Goal: Task Accomplishment & Management: Complete application form

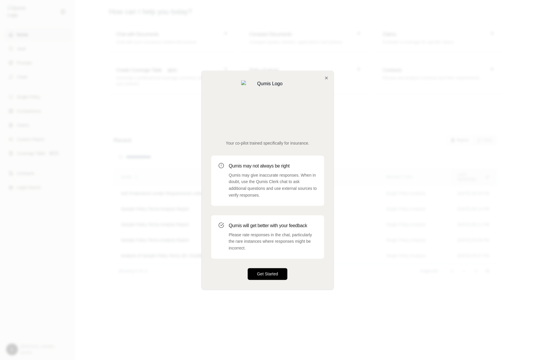
click at [267, 268] on button "Get Started" at bounding box center [268, 274] width 40 height 12
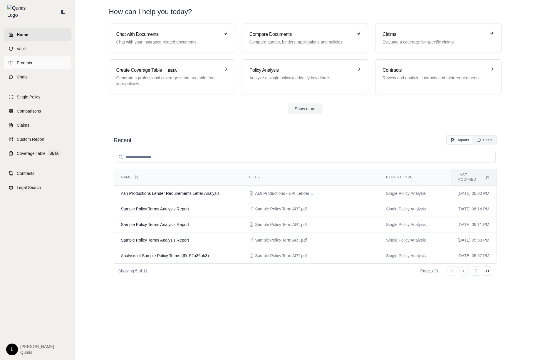
click at [53, 57] on link "Prompts" at bounding box center [38, 62] width 68 height 13
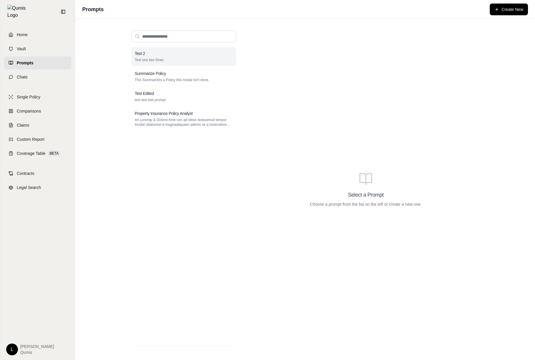
click at [170, 62] on p "Test one two three" at bounding box center [184, 60] width 98 height 5
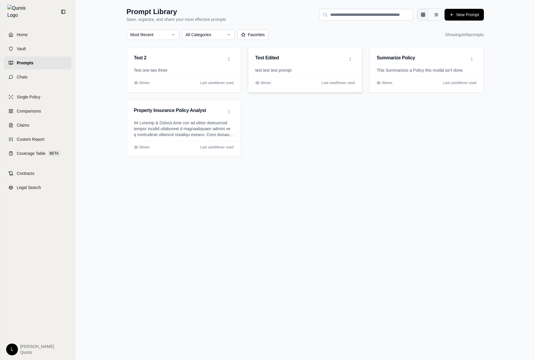
click at [329, 69] on p "test test test prompt" at bounding box center [305, 70] width 100 height 6
click at [169, 72] on p "Test one two three" at bounding box center [184, 70] width 100 height 6
click at [467, 15] on button "New Prompt" at bounding box center [464, 15] width 39 height 12
click at [349, 109] on div "Test 2 Test one two three 0 time s Last used Never used Test Edited test test t…" at bounding box center [306, 102] width 358 height 110
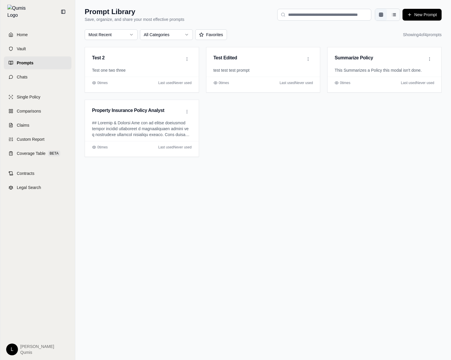
click at [78, 183] on div "Prompt Library Save, organize, and share your most effective prompts New Prompt…" at bounding box center [263, 180] width 376 height 360
click at [137, 182] on div "Prompt Library Save, organize, and share your most effective prompts New Prompt…" at bounding box center [263, 180] width 376 height 360
click at [64, 11] on icon at bounding box center [63, 11] width 5 height 5
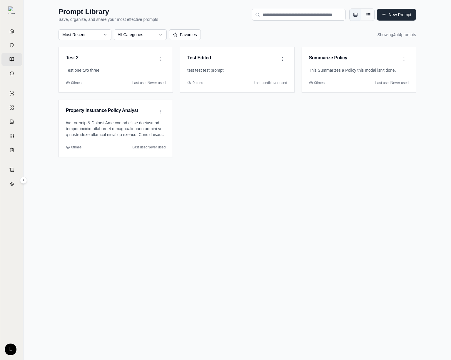
click at [399, 15] on button "New Prompt" at bounding box center [396, 15] width 39 height 12
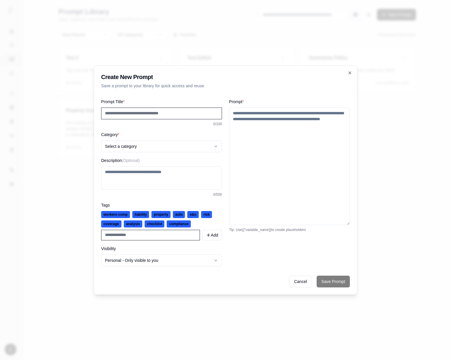
click at [161, 113] on input "Prompt Title *" at bounding box center [161, 114] width 121 height 12
click at [136, 145] on button "Select a category" at bounding box center [161, 147] width 121 height 12
click at [175, 175] on textarea "Description (Optional)" at bounding box center [161, 178] width 121 height 24
click at [399, 191] on div at bounding box center [225, 180] width 451 height 360
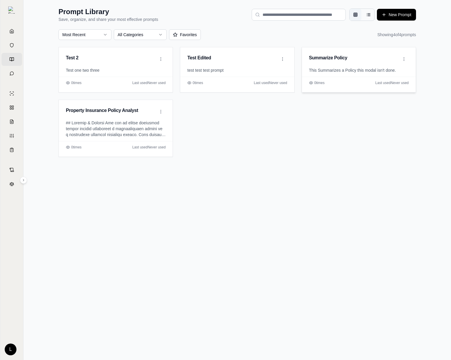
click at [318, 64] on div "Summarize Policy" at bounding box center [359, 57] width 114 height 20
click at [404, 59] on html "Home Vault Prompts Chats Single Policy Comparisons Claims Custom Report Coverag…" at bounding box center [225, 180] width 451 height 360
click at [378, 94] on div "Edit" at bounding box center [381, 92] width 54 height 9
click at [405, 59] on html "Home Vault Prompts Chats Single Policy Comparisons Claims Custom Report Coverag…" at bounding box center [225, 180] width 451 height 360
click at [403, 59] on html "Home Vault Prompts Chats Single Policy Comparisons Claims Custom Report Coverag…" at bounding box center [225, 180] width 451 height 360
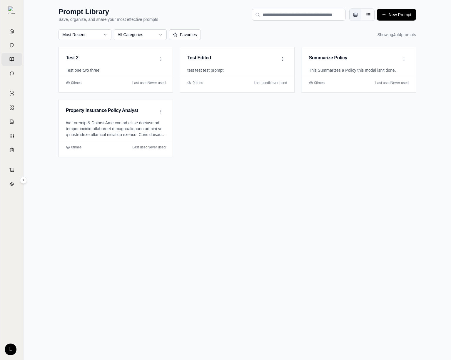
click at [279, 59] on html "Home Vault Prompts Chats Single Policy Comparisons Claims Custom Report Coverag…" at bounding box center [225, 180] width 451 height 360
click at [180, 31] on html "Home Vault Prompts Chats Single Policy Comparisons Claims Custom Report Coverag…" at bounding box center [225, 180] width 451 height 360
click at [122, 40] on html "Home Vault Prompts Chats Single Policy Comparisons Claims Custom Report Coverag…" at bounding box center [225, 180] width 451 height 360
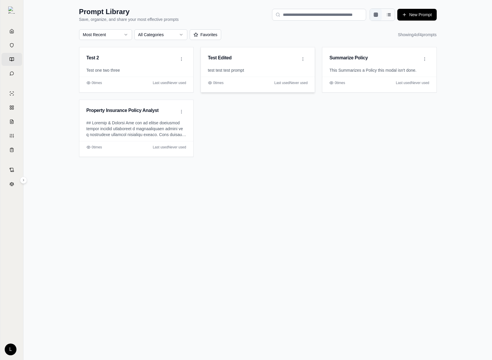
click at [255, 55] on div "Test Edited" at bounding box center [253, 57] width 90 height 7
click at [304, 57] on html "Home Vault Prompts Chats Single Policy Comparisons Claims Custom Report Coverag…" at bounding box center [246, 180] width 492 height 360
click at [294, 70] on div "Use in Chat" at bounding box center [280, 70] width 54 height 9
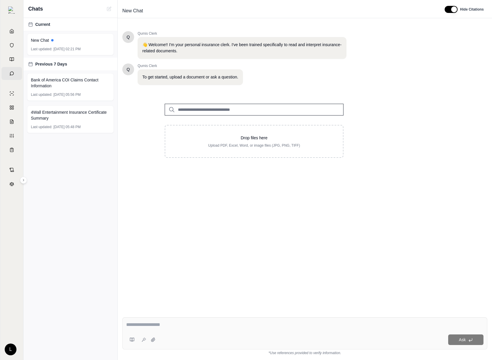
click at [215, 285] on div "Q Qumis Clerk 👋 Welcome!! I'm your personal insurance clerk. I've been trained …" at bounding box center [304, 167] width 365 height 282
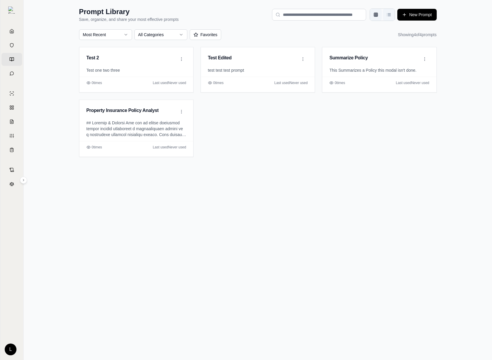
click at [393, 19] on button "List view" at bounding box center [389, 15] width 12 height 12
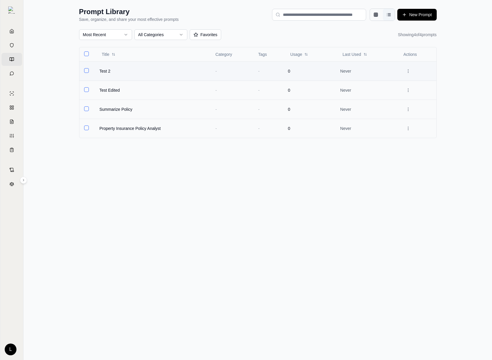
click at [278, 68] on td "-" at bounding box center [268, 70] width 30 height 19
click at [105, 69] on span "Test 2" at bounding box center [104, 71] width 11 height 6
click at [413, 72] on td at bounding box center [418, 70] width 38 height 19
click at [405, 72] on html "Home Vault Prompts Chats Single Policy Comparisons Claims Custom Report Coverag…" at bounding box center [246, 180] width 492 height 360
click at [380, 105] on div "Edit" at bounding box center [385, 104] width 54 height 9
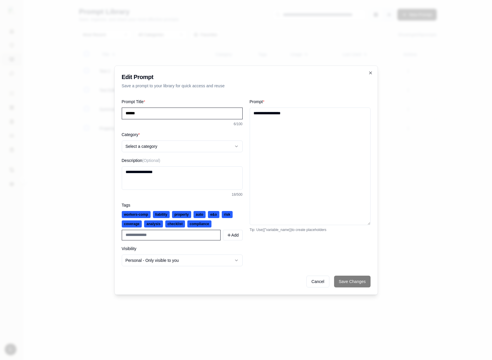
click at [88, 213] on div at bounding box center [246, 180] width 492 height 360
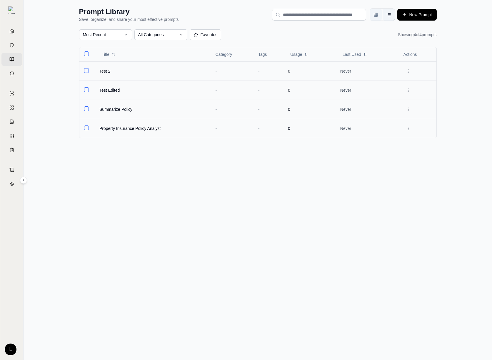
click at [377, 18] on button "Grid view" at bounding box center [376, 15] width 12 height 12
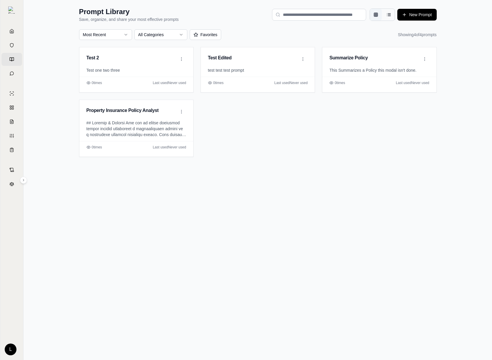
click at [244, 189] on div "Prompt Library Save, organize, and share your most effective prompts New Prompt…" at bounding box center [258, 180] width 468 height 360
click at [183, 111] on html "Home Vault Prompts Chats Single Policy Comparisons Claims Custom Report Coverag…" at bounding box center [246, 180] width 492 height 360
click at [163, 148] on div "Edit" at bounding box center [158, 145] width 54 height 9
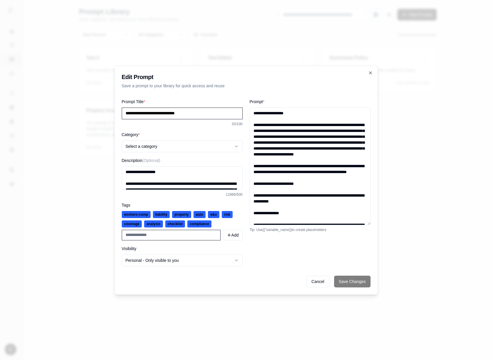
click at [264, 137] on textarea "Prompt *" at bounding box center [310, 167] width 121 height 118
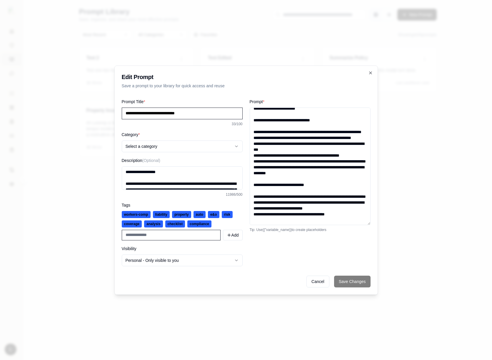
scroll to position [687, 0]
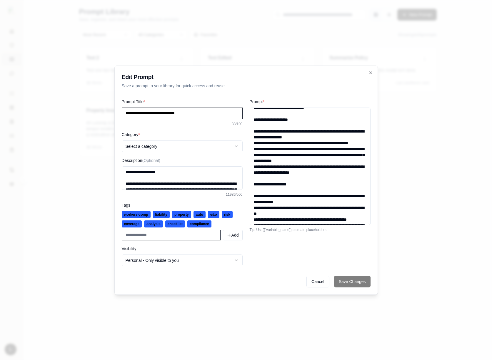
click at [210, 141] on button "Select a category" at bounding box center [182, 147] width 121 height 12
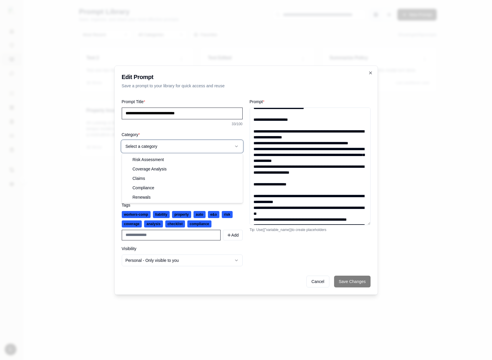
click at [292, 144] on textarea "Prompt *" at bounding box center [310, 167] width 121 height 118
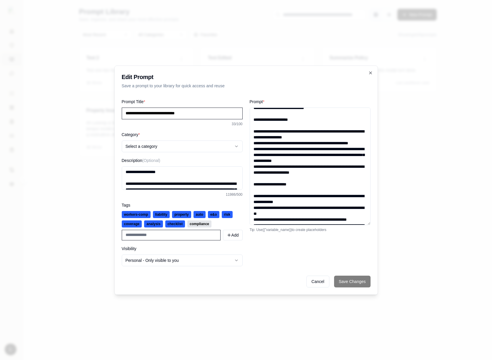
click at [203, 224] on span "compliance" at bounding box center [199, 224] width 24 height 7
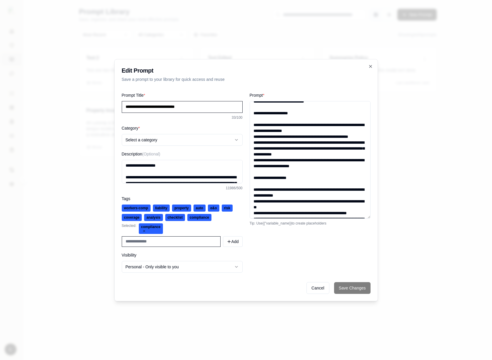
click at [143, 231] on icon at bounding box center [144, 231] width 2 height 2
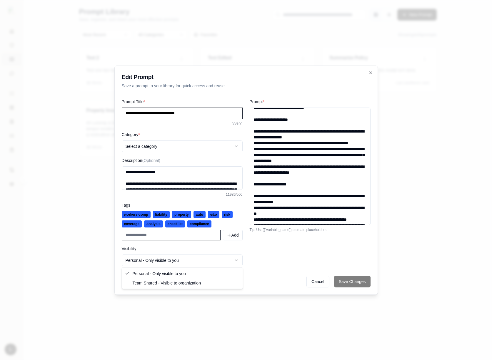
click at [146, 256] on button "Personal - Only visible to you" at bounding box center [182, 261] width 121 height 12
click at [364, 283] on div "Cancel Save Changes" at bounding box center [246, 282] width 249 height 12
click at [225, 111] on input "**********" at bounding box center [182, 114] width 121 height 12
type input "**********"
click at [350, 281] on div "Cancel Save Changes" at bounding box center [246, 282] width 249 height 12
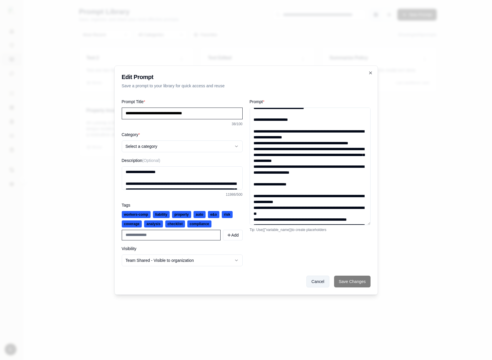
click at [325, 285] on button "Cancel" at bounding box center [317, 282] width 23 height 12
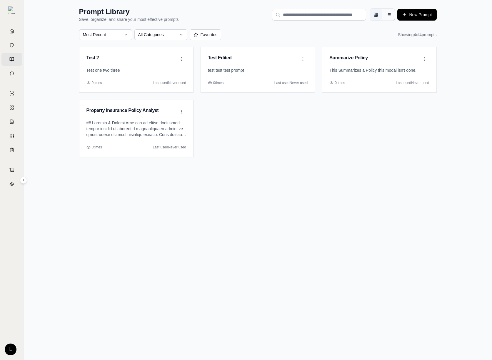
click at [425, 21] on html "Home Vault Prompts Chats Single Policy Comparisons Claims Custom Report Coverag…" at bounding box center [246, 180] width 492 height 360
click at [433, 14] on html "Home Vault Prompts Chats Single Policy Comparisons Claims Custom Report Coverag…" at bounding box center [246, 180] width 492 height 360
click at [416, 15] on html "Home Vault Prompts Chats Single Policy Comparisons Claims Custom Report Coverag…" at bounding box center [246, 180] width 492 height 360
click at [391, 16] on html "Home Vault Prompts Chats Single Policy Comparisons Claims Custom Report Coverag…" at bounding box center [246, 180] width 492 height 360
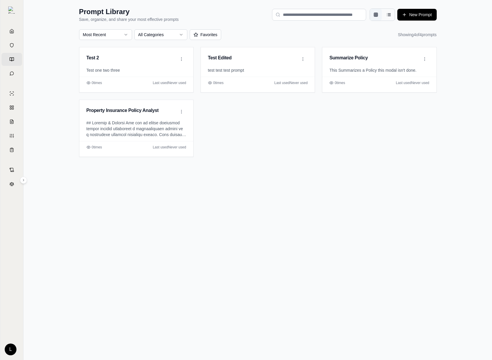
click at [381, 15] on html "Home Vault Prompts Chats Single Policy Comparisons Claims Custom Report Coverag…" at bounding box center [246, 180] width 492 height 360
click at [388, 16] on line "List view" at bounding box center [389, 16] width 3 height 0
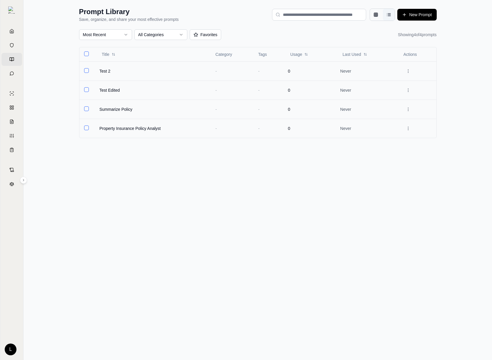
click at [173, 37] on html "Home Vault Prompts Chats Single Policy Comparisons Claims Custom Report Coverag…" at bounding box center [246, 180] width 492 height 360
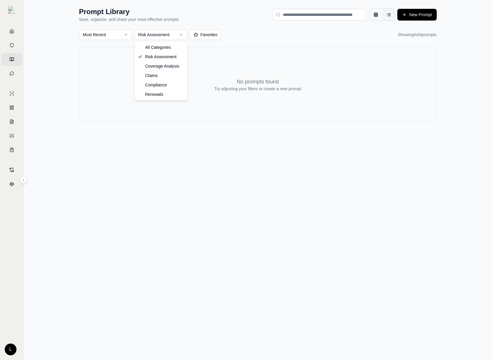
click at [174, 32] on html "Home Vault Prompts Chats Single Policy Comparisons Claims Custom Report Coverag…" at bounding box center [246, 180] width 492 height 360
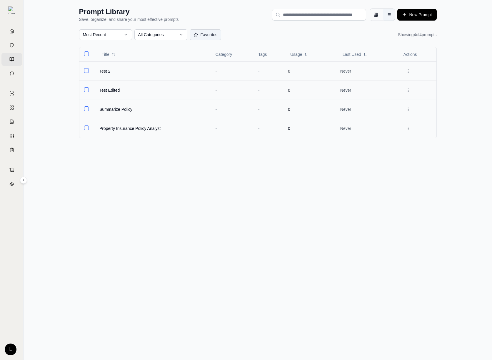
click at [202, 36] on button "Favorites" at bounding box center [206, 34] width 32 height 11
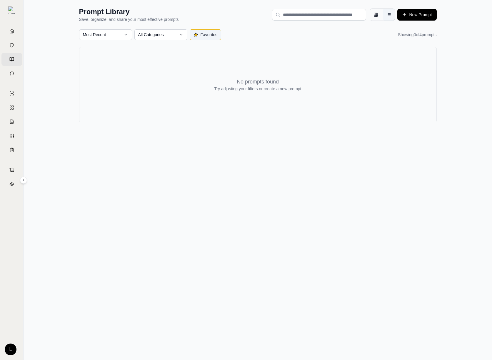
click at [202, 36] on button "Favorites" at bounding box center [206, 34] width 32 height 11
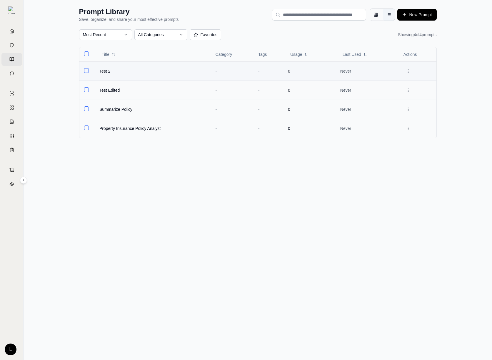
click at [90, 71] on td at bounding box center [86, 70] width 15 height 19
click at [88, 71] on button "Select row" at bounding box center [86, 70] width 5 height 5
click at [405, 70] on html "Home Vault Prompts Chats Single Policy Comparisons Claims Custom Report Coverag…" at bounding box center [246, 180] width 492 height 360
click at [377, 116] on div "Add to Favorites" at bounding box center [385, 113] width 54 height 9
click at [188, 31] on div "Most Recent All Categories Favorites" at bounding box center [150, 34] width 142 height 11
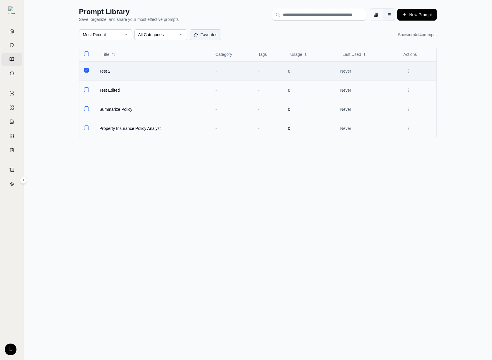
click at [196, 31] on button "Favorites" at bounding box center [206, 34] width 32 height 11
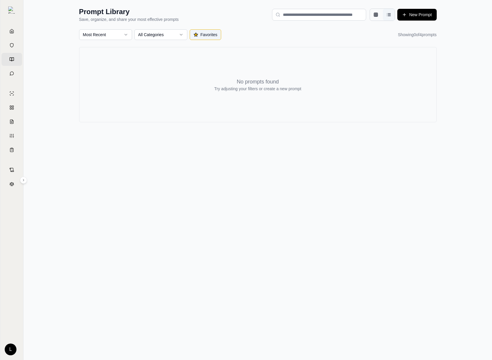
click at [196, 31] on button "Favorites" at bounding box center [206, 34] width 32 height 11
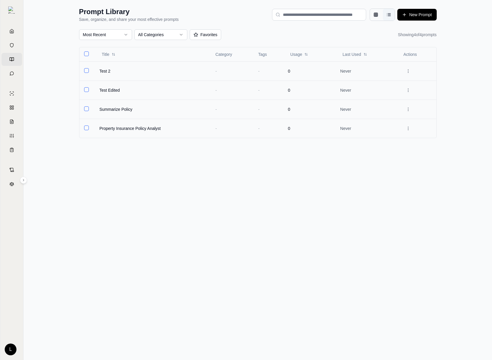
click at [163, 32] on html "Home Vault Prompts Chats Single Policy Comparisons Claims Custom Report Coverag…" at bounding box center [246, 180] width 492 height 360
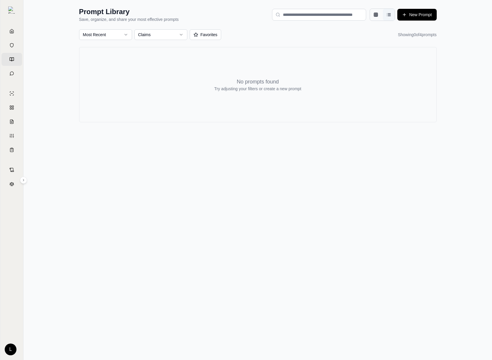
click at [176, 28] on div "Prompt Library Save, organize, and share your most effective prompts New Prompt…" at bounding box center [258, 64] width 376 height 129
click at [172, 32] on html "Home Vault Prompts Chats Single Policy Comparisons Claims Custom Report Coverag…" at bounding box center [246, 180] width 492 height 360
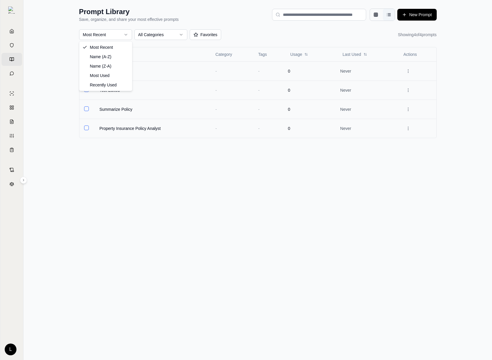
click at [126, 37] on html "Home Vault Prompts Chats Single Policy Comparisons Claims Custom Report Coverag…" at bounding box center [246, 180] width 492 height 360
click at [351, 41] on html "Home Vault Prompts Chats Single Policy Comparisons Claims Custom Report Coverag…" at bounding box center [246, 180] width 492 height 360
click at [425, 11] on button "New Prompt" at bounding box center [416, 15] width 39 height 12
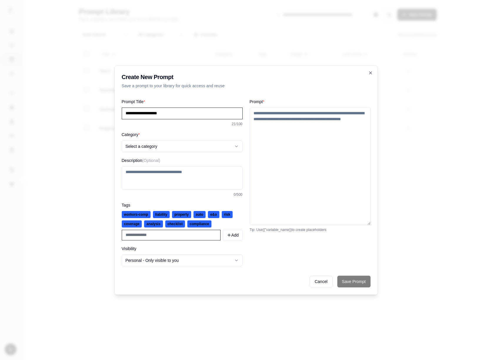
type input "**********"
click at [199, 140] on div "Category * Select a category" at bounding box center [182, 141] width 121 height 21
click at [198, 141] on button "Select a category" at bounding box center [182, 147] width 121 height 12
click at [182, 178] on textarea "Description (Optional)" at bounding box center [182, 178] width 121 height 24
click at [184, 112] on input "**********" at bounding box center [182, 114] width 121 height 12
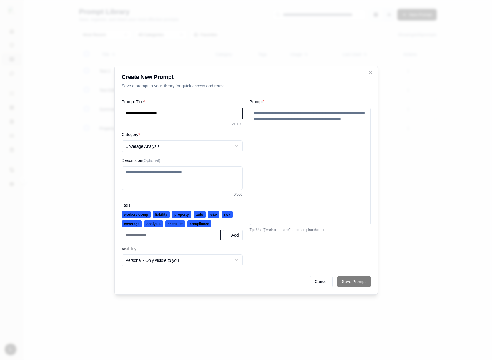
click at [177, 175] on textarea "Description (Optional)" at bounding box center [182, 178] width 121 height 24
paste textarea "**********"
type textarea "**********"
click at [288, 160] on textarea "Prompt *" at bounding box center [310, 167] width 121 height 118
paste textarea "**********"
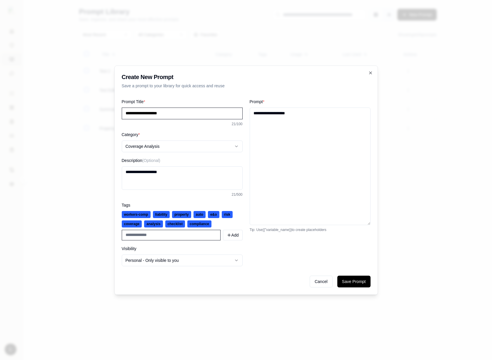
paste textarea "**********"
type textarea "**********"
click at [366, 283] on button "Save Prompt" at bounding box center [353, 282] width 33 height 12
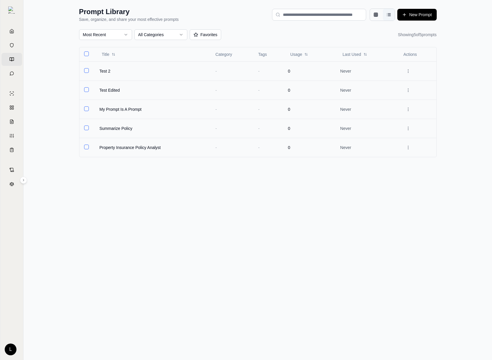
click at [350, 231] on div "Prompt Library Save, organize, and share your most effective prompts New Prompt…" at bounding box center [258, 180] width 468 height 360
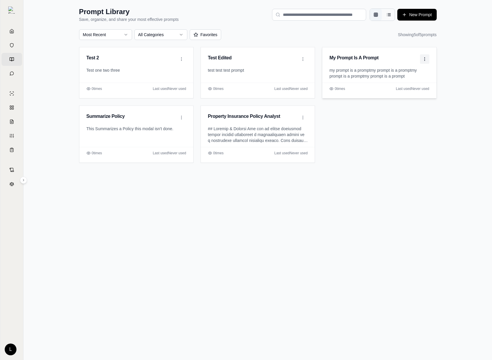
click at [425, 62] on html "Home Vault Prompts Chats Single Policy Comparisons Claims Custom Report Coverag…" at bounding box center [246, 180] width 492 height 360
click at [407, 80] on div "Use in Report" at bounding box center [401, 80] width 54 height 9
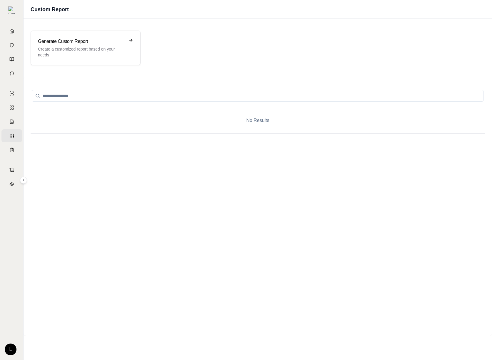
click at [407, 80] on div "No Results" at bounding box center [258, 206] width 468 height 259
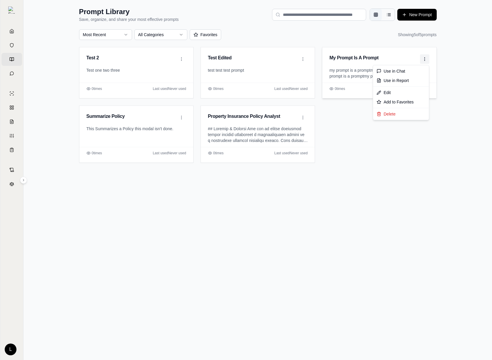
click at [421, 58] on html "Home Vault Prompts Chats Single Policy Comparisons Claims Custom Report Coverag…" at bounding box center [246, 180] width 492 height 360
click at [410, 70] on div "Use in Chat" at bounding box center [401, 70] width 54 height 9
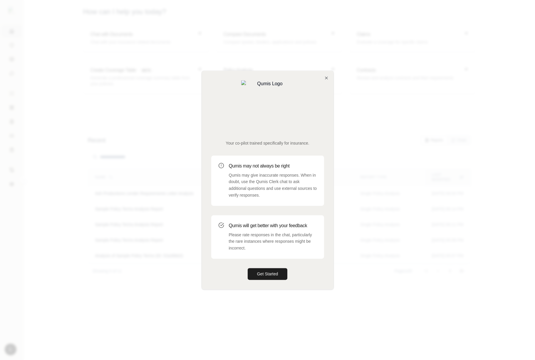
click at [46, 77] on div at bounding box center [267, 180] width 535 height 360
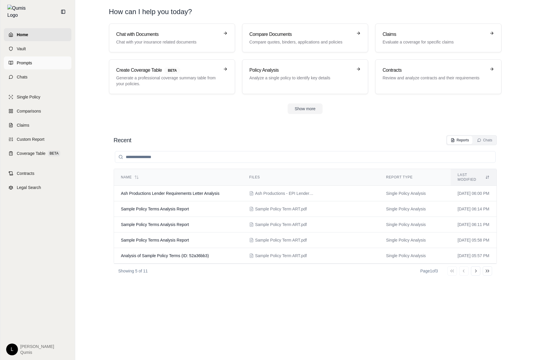
click at [12, 61] on icon at bounding box center [11, 63] width 5 height 5
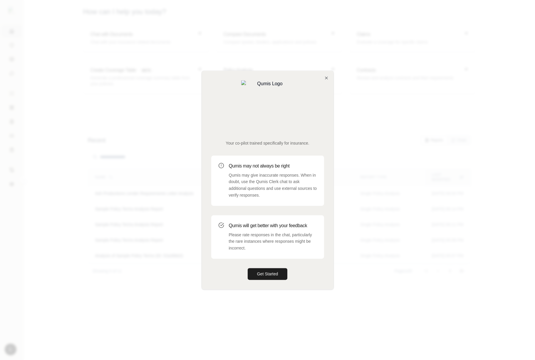
click at [148, 133] on div at bounding box center [267, 180] width 535 height 360
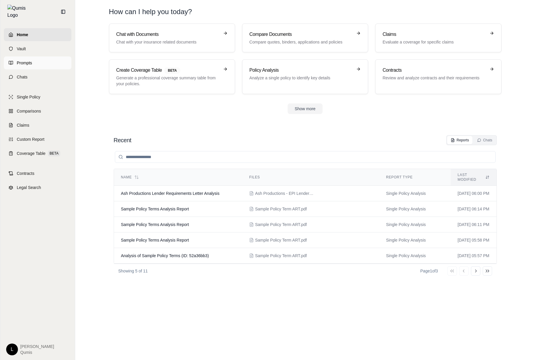
click at [33, 56] on link "Prompts" at bounding box center [38, 62] width 68 height 13
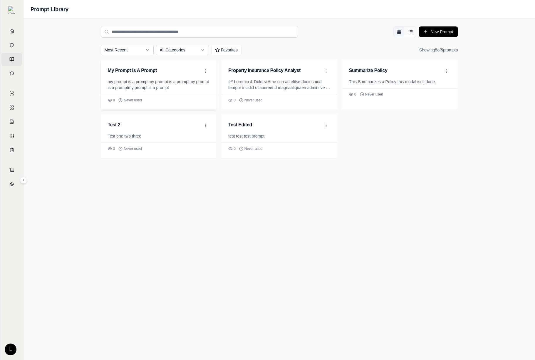
click at [195, 70] on h3 "My Prompt Is A Prompt" at bounding box center [153, 70] width 91 height 7
click at [440, 31] on button "New Prompt" at bounding box center [438, 31] width 39 height 11
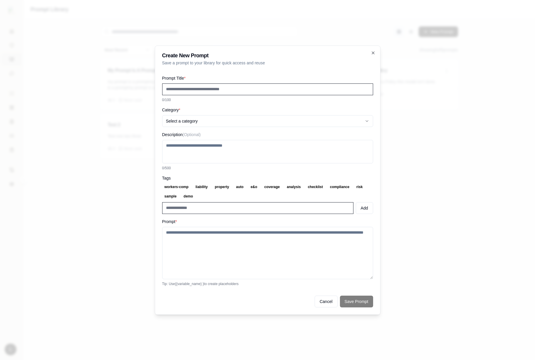
click at [167, 188] on span "workers-comp" at bounding box center [176, 186] width 29 height 7
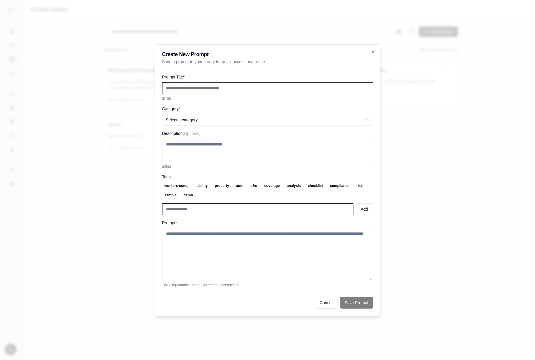
click at [188, 204] on input at bounding box center [257, 209] width 191 height 12
click at [189, 243] on textarea "Prompt *" at bounding box center [267, 254] width 211 height 52
type textarea "******"
click at [428, 143] on div at bounding box center [267, 180] width 535 height 360
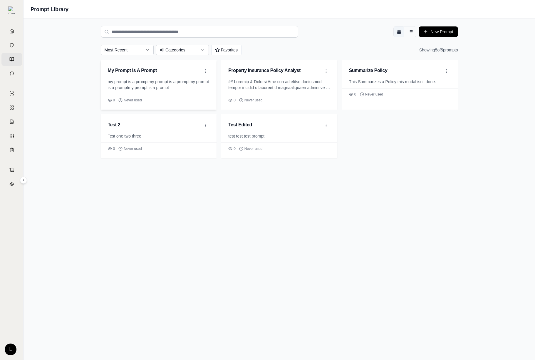
click at [209, 88] on p "my prompt is a promptmy prompt is a promptmy prompt is a promptmy prompt is a p…" at bounding box center [159, 85] width 102 height 12
click at [173, 97] on div "0 Never used" at bounding box center [159, 102] width 116 height 16
click at [203, 69] on html "Home Vault Prompts Chats Single Policy Comparisons Claims Custom Report Coverag…" at bounding box center [267, 180] width 535 height 360
click at [193, 79] on div "Use in Chat" at bounding box center [182, 82] width 54 height 9
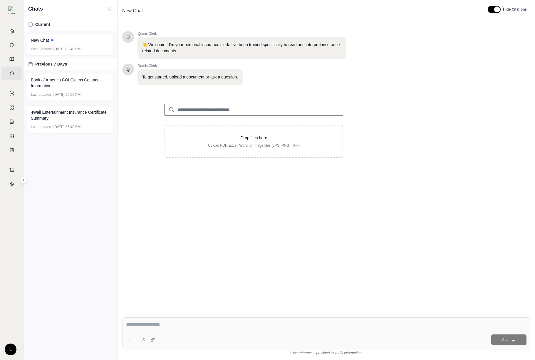
click at [193, 79] on p "To get started, upload a document or ask a question." at bounding box center [190, 77] width 96 height 6
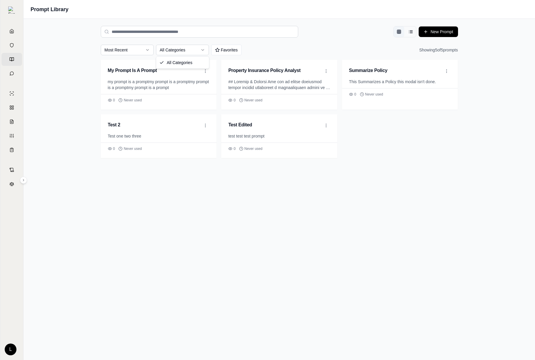
click at [171, 50] on html "Home Vault Prompts Chats Single Policy Comparisons Claims Custom Report Coverag…" at bounding box center [267, 180] width 535 height 360
click at [246, 42] on html "Home Vault Prompts Chats Single Policy Comparisons Claims Custom Report Coverag…" at bounding box center [267, 180] width 535 height 360
click at [231, 47] on button "Favorites" at bounding box center [226, 50] width 31 height 11
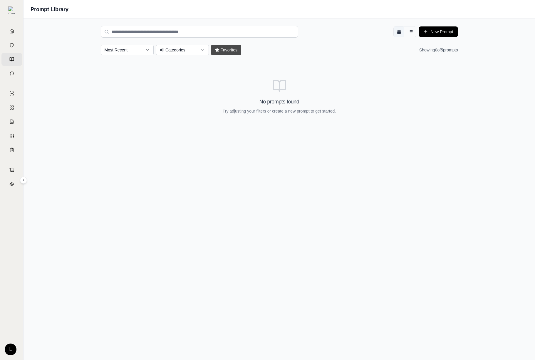
click at [231, 47] on button "Favorites" at bounding box center [226, 50] width 30 height 11
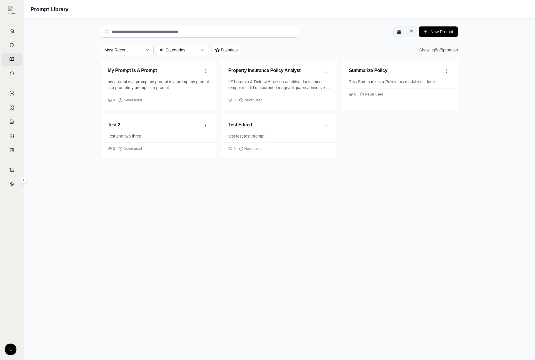
click at [406, 34] on button "List view" at bounding box center [411, 31] width 11 height 11
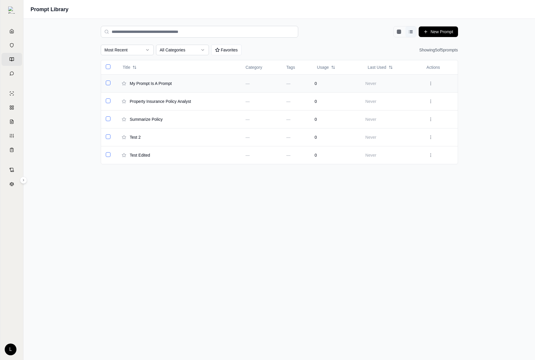
click at [106, 85] on td at bounding box center [108, 83] width 15 height 18
click at [107, 84] on button "Select row" at bounding box center [108, 83] width 5 height 5
click at [432, 81] on html "Home Vault Prompts Chats Single Policy Comparisons Claims Custom Report Coverag…" at bounding box center [267, 180] width 535 height 360
click at [408, 115] on div "Edit" at bounding box center [407, 116] width 54 height 9
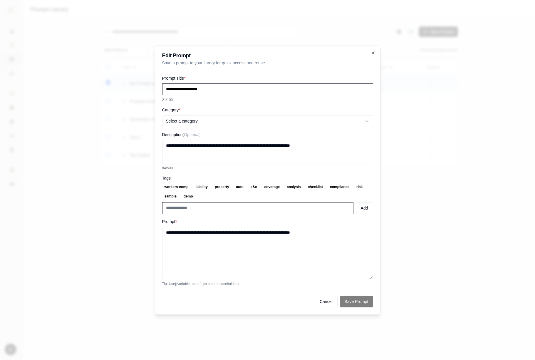
click at [274, 149] on textarea "**********" at bounding box center [267, 152] width 211 height 24
click at [221, 185] on span "property" at bounding box center [222, 186] width 19 height 7
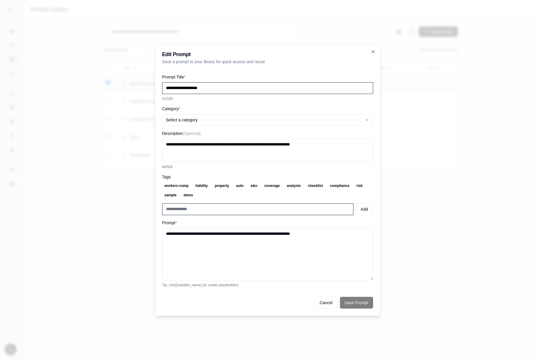
click at [245, 186] on span "auto" at bounding box center [240, 185] width 12 height 7
click at [275, 184] on span "coverage" at bounding box center [272, 185] width 20 height 7
click at [355, 206] on div "Add" at bounding box center [267, 209] width 211 height 12
click at [324, 208] on input at bounding box center [257, 209] width 191 height 12
click at [314, 186] on span "checklist" at bounding box center [316, 185] width 20 height 7
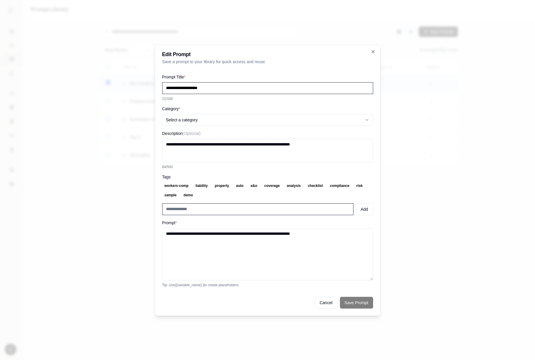
click at [270, 213] on input at bounding box center [257, 209] width 191 height 12
click at [229, 241] on textarea "**********" at bounding box center [267, 254] width 211 height 52
click at [124, 256] on div at bounding box center [267, 180] width 535 height 360
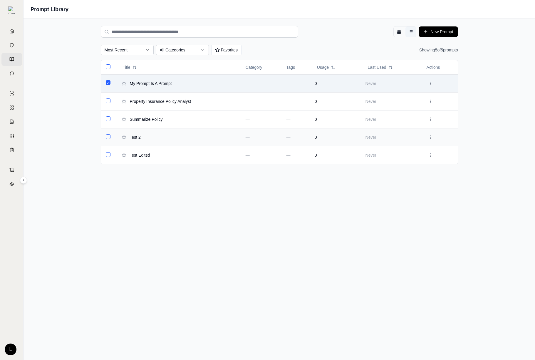
click at [148, 139] on div "Test 2" at bounding box center [179, 137] width 116 height 7
click at [134, 135] on span "Test 2" at bounding box center [135, 137] width 11 height 6
click at [124, 136] on icon at bounding box center [124, 137] width 5 height 5
click at [166, 50] on html "Home Vault Prompts Chats Single Policy Comparisons Claims Custom Report Coverag…" at bounding box center [267, 180] width 535 height 360
click at [221, 49] on html "Home Vault Prompts Chats Single Policy Comparisons Claims Custom Report Coverag…" at bounding box center [267, 180] width 535 height 360
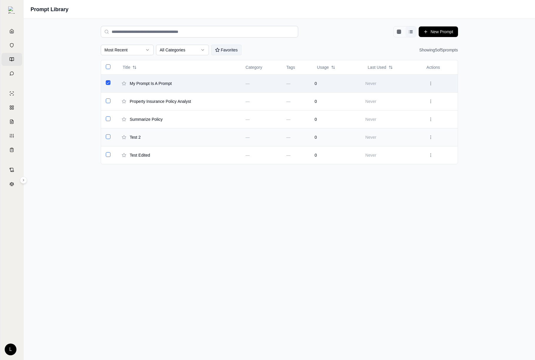
click at [221, 49] on button "Favorites" at bounding box center [226, 50] width 31 height 11
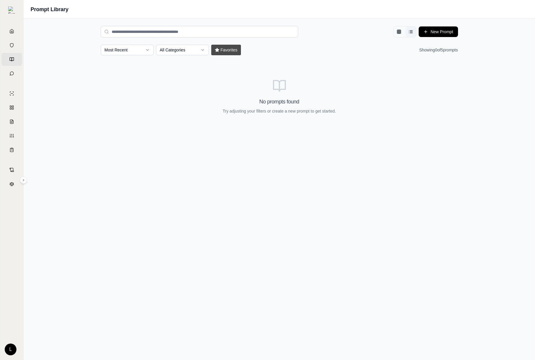
click at [221, 49] on button "Favorites" at bounding box center [226, 50] width 30 height 11
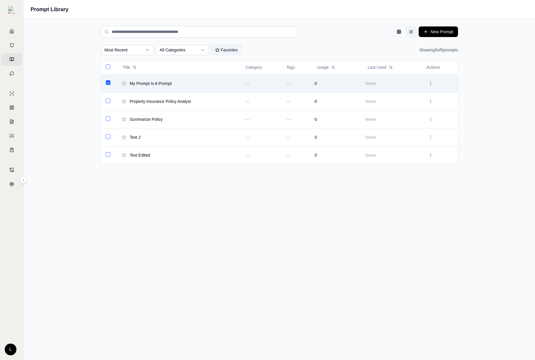
click at [221, 49] on button "Favorites" at bounding box center [226, 50] width 31 height 11
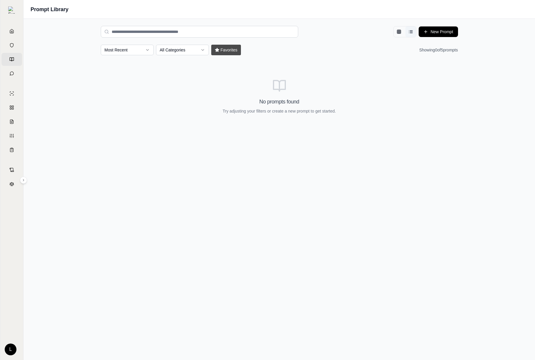
click at [221, 49] on button "Favorites" at bounding box center [226, 50] width 30 height 11
